Goal: Find specific page/section: Find specific page/section

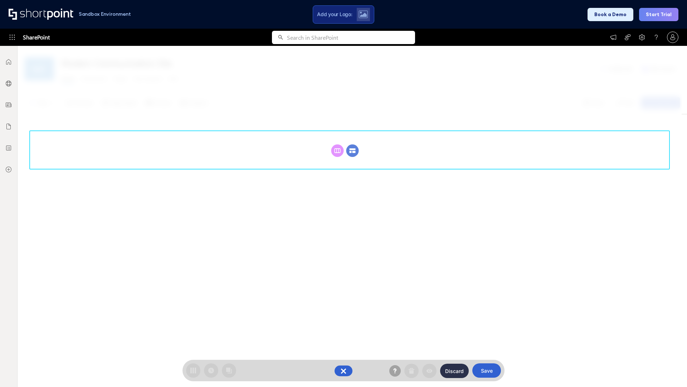
click at [353, 150] on circle at bounding box center [353, 150] width 13 height 13
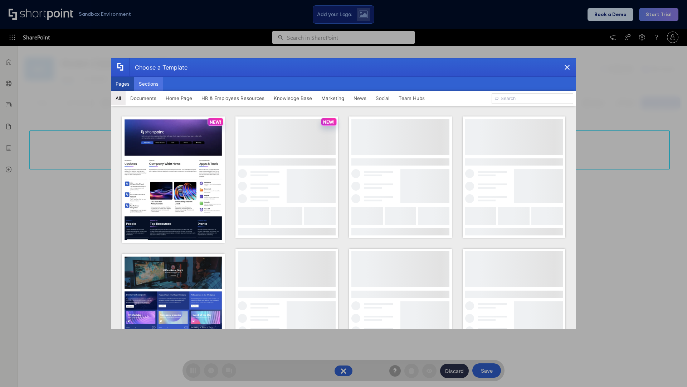
click at [149, 84] on button "Sections" at bounding box center [148, 84] width 29 height 14
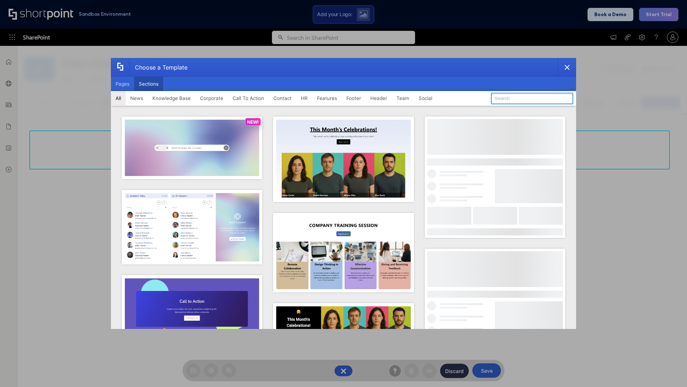
type input "FAQ 1"
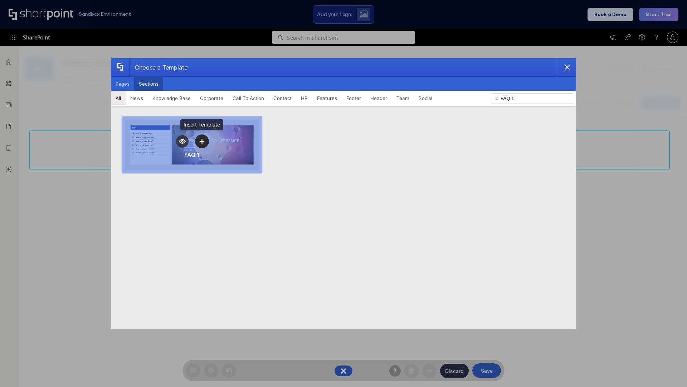
click at [202, 141] on icon "template selector" at bounding box center [201, 141] width 5 height 5
